Goal: Transaction & Acquisition: Purchase product/service

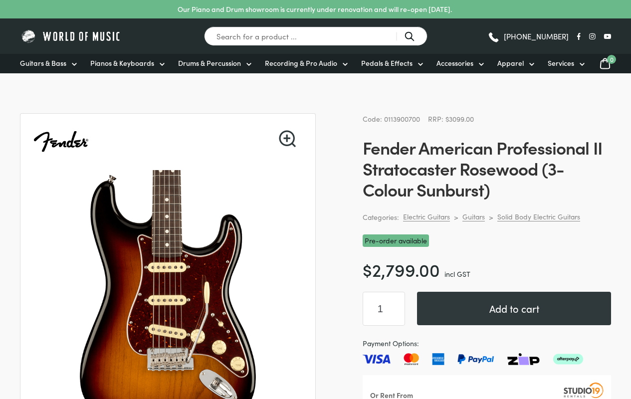
click at [384, 309] on input "1" at bounding box center [384, 309] width 42 height 34
type input "1"
click at [514, 308] on button "Add to cart" at bounding box center [514, 308] width 194 height 33
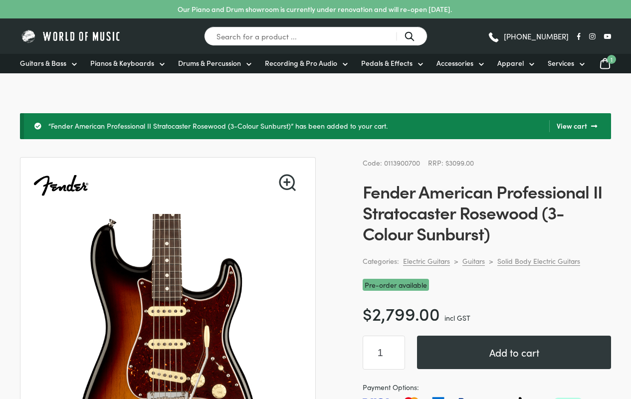
click at [487, 353] on button "Add to cart" at bounding box center [514, 352] width 194 height 33
click at [384, 353] on input "1" at bounding box center [384, 353] width 42 height 34
type input "1"
click at [514, 352] on button "Add to cart" at bounding box center [514, 352] width 194 height 33
click at [384, 353] on input "1" at bounding box center [384, 353] width 42 height 34
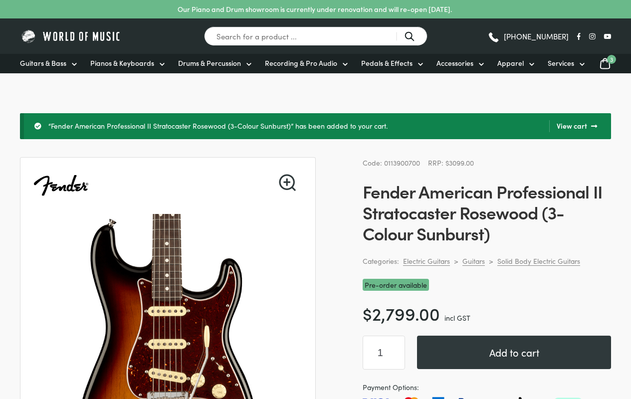
type input "1"
click at [514, 352] on button "Add to cart" at bounding box center [514, 352] width 194 height 33
click at [573, 126] on link "View cart" at bounding box center [573, 126] width 48 height 12
